Goal: Task Accomplishment & Management: Manage account settings

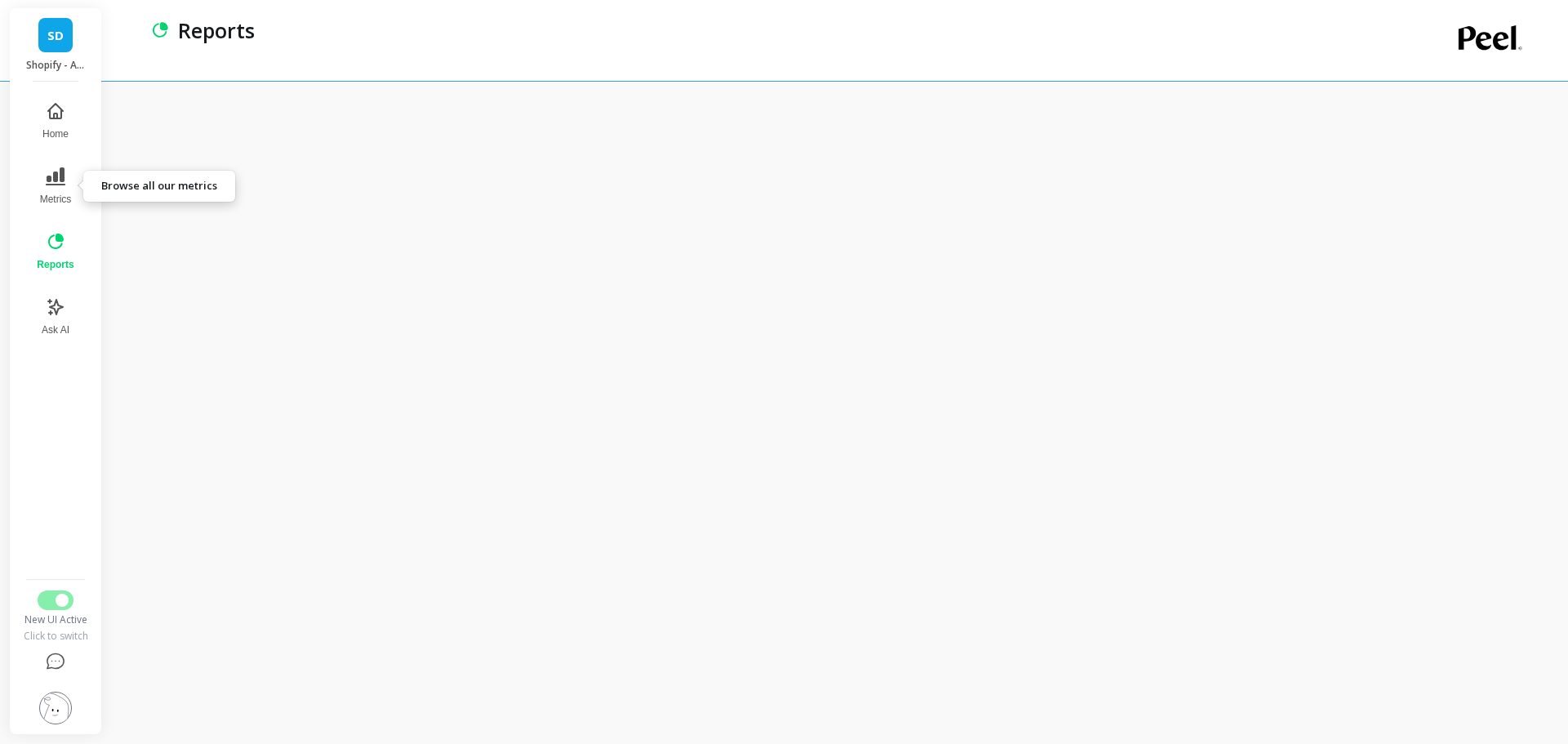
click at [62, 186] on button "Metrics" at bounding box center [54, 186] width 56 height 59
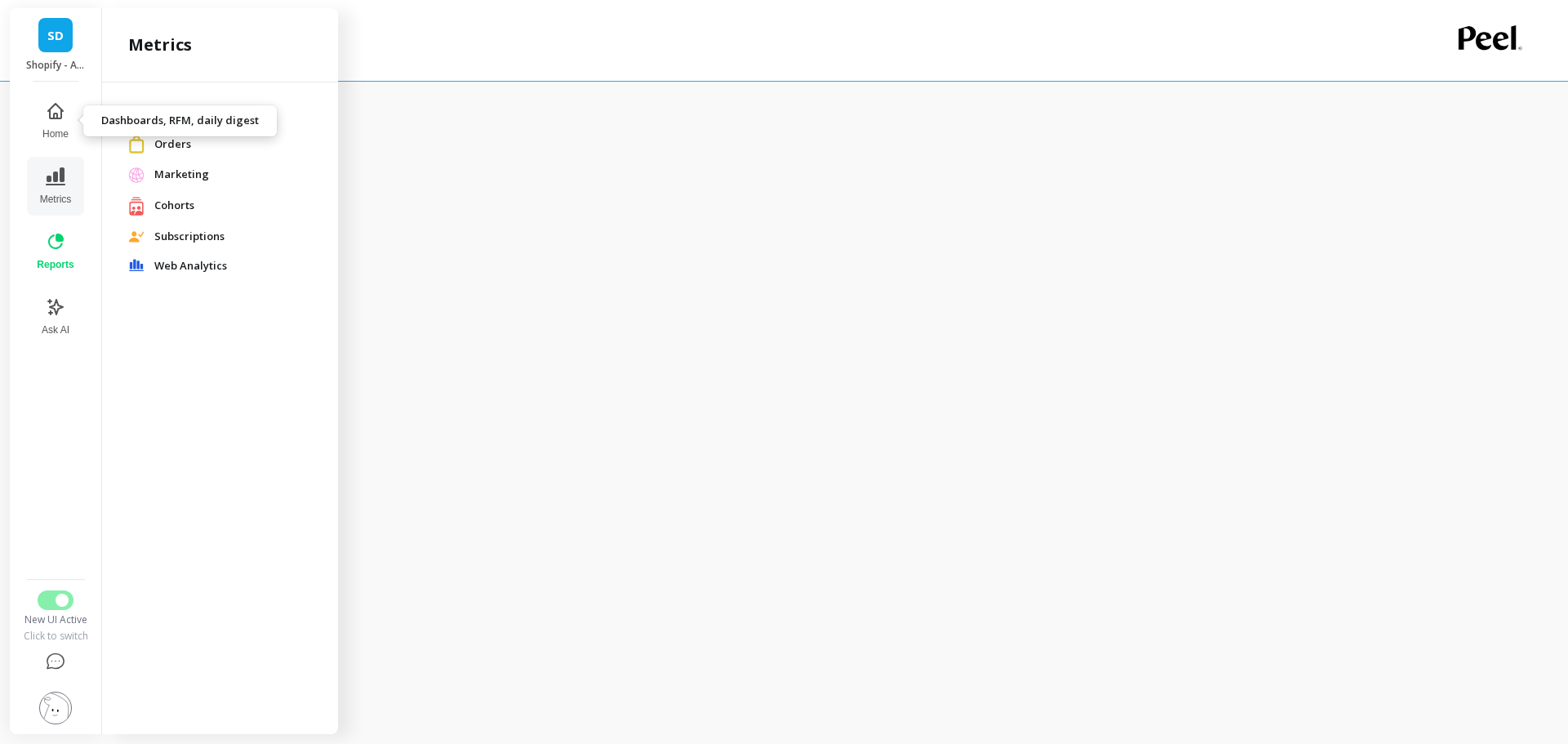
click at [52, 118] on icon at bounding box center [56, 111] width 15 height 15
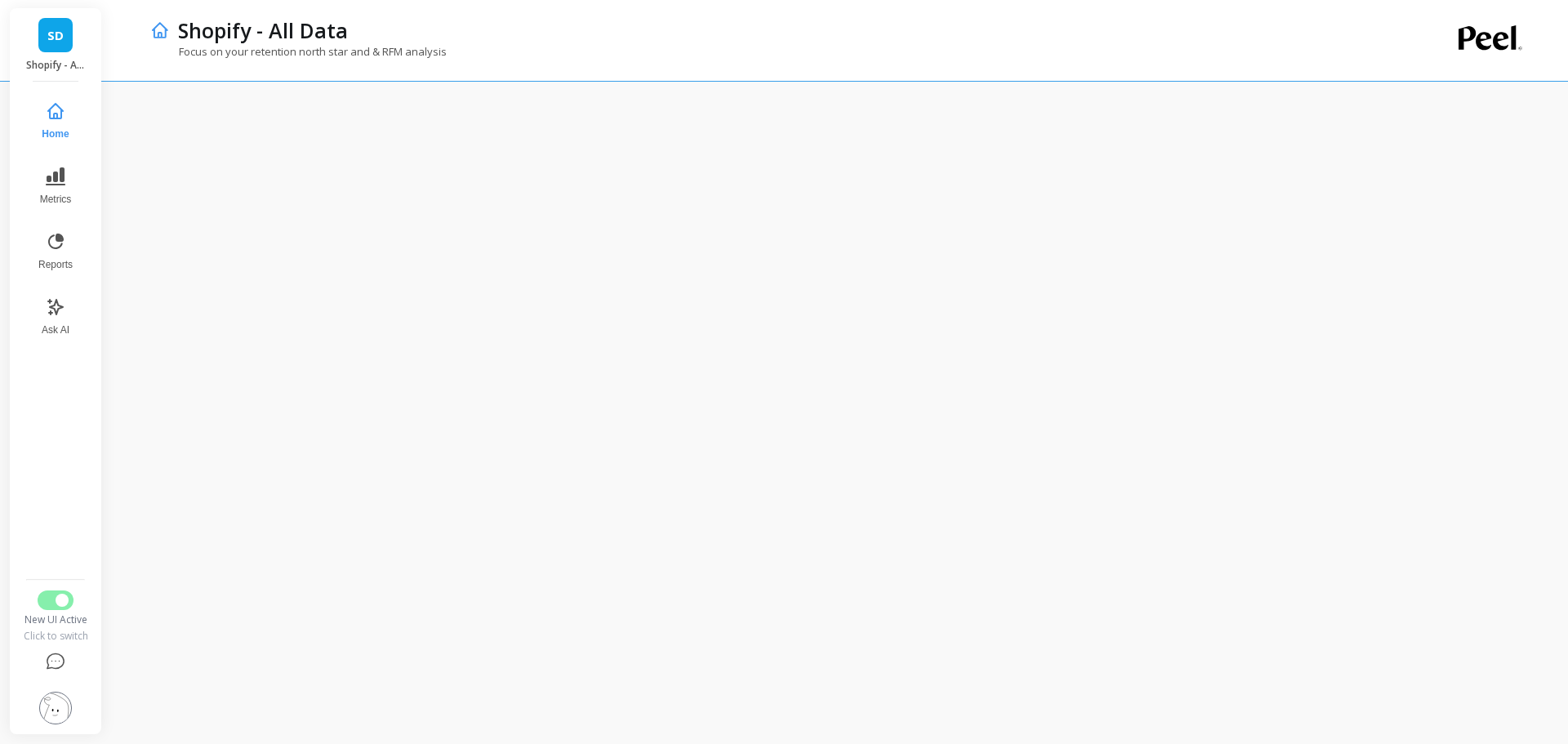
click at [498, 106] on div at bounding box center [839, 411] width 1457 height 662
click at [492, 101] on div at bounding box center [839, 411] width 1457 height 662
click at [534, 85] on div at bounding box center [839, 411] width 1457 height 662
click at [560, 61] on div "Focus on your retention north star and & RFM analysis" at bounding box center [770, 60] width 1241 height 31
click at [695, 48] on div "Focus on your retention north star and & RFM analysis" at bounding box center [770, 60] width 1241 height 31
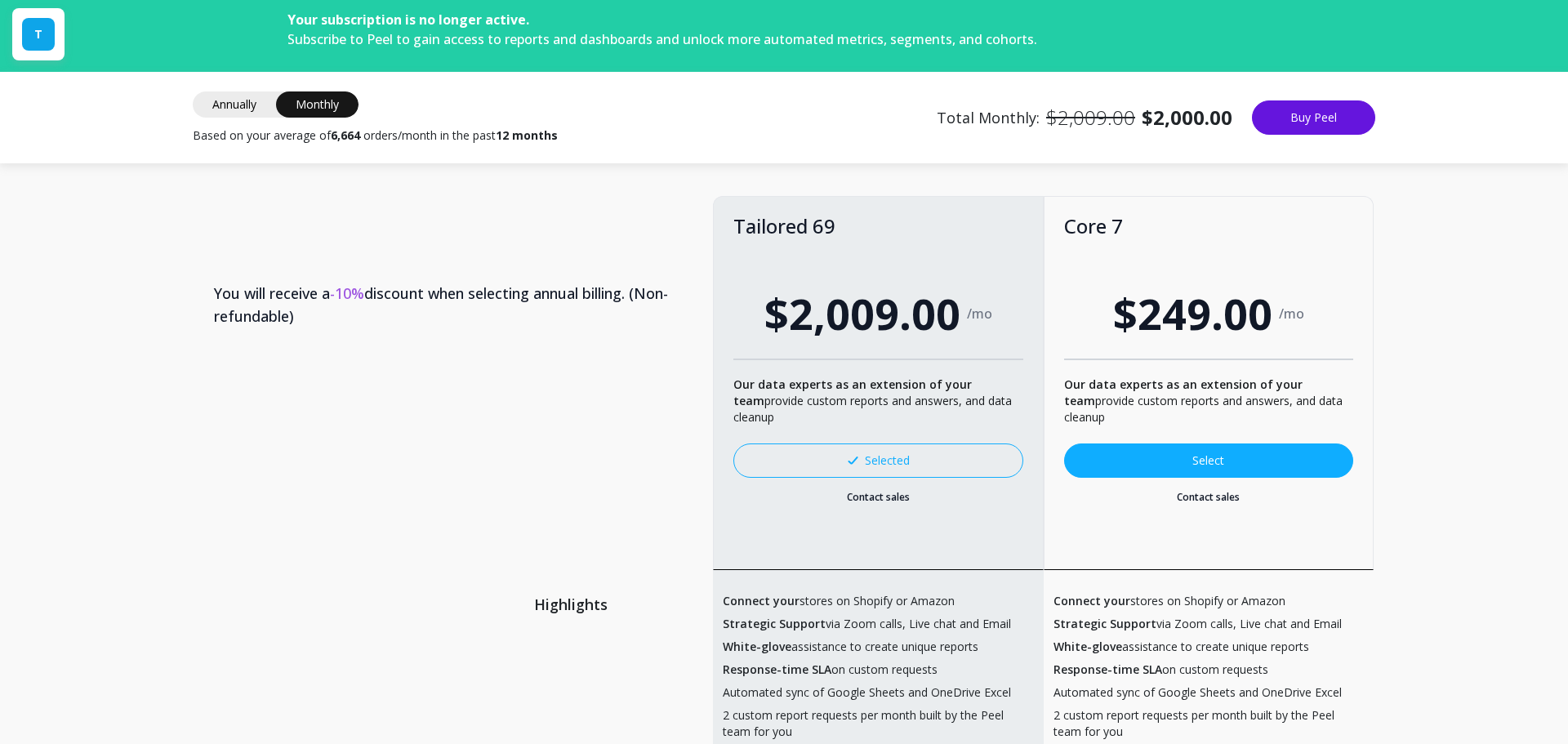
scroll to position [490, 0]
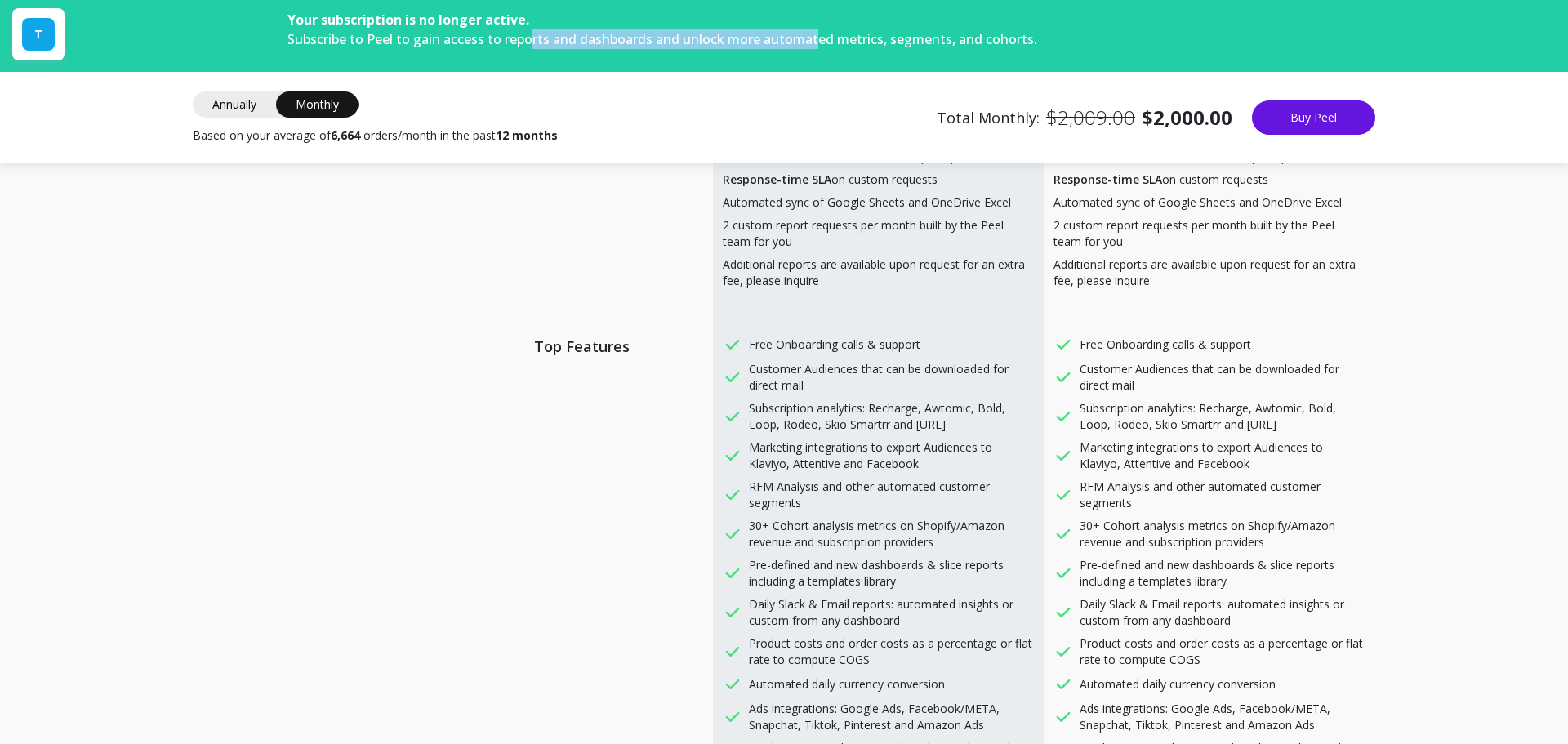
drag, startPoint x: 528, startPoint y: 33, endPoint x: 814, endPoint y: 47, distance: 286.3
click at [814, 47] on span "Subscribe to Peel to gain access to reports and dashboards and unlock more auto…" at bounding box center [662, 39] width 750 height 18
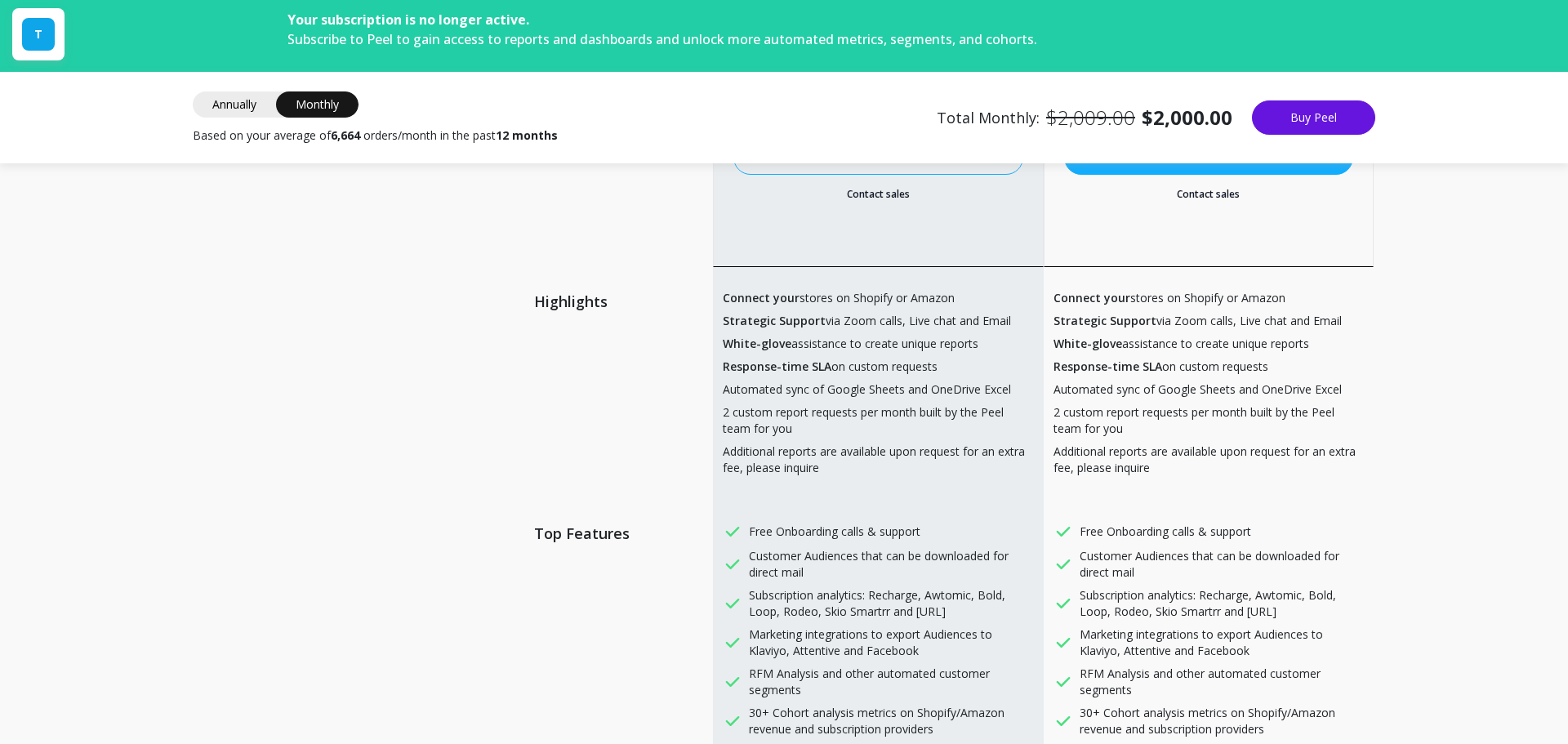
scroll to position [0, 0]
